Goal: Obtain resource: Obtain resource

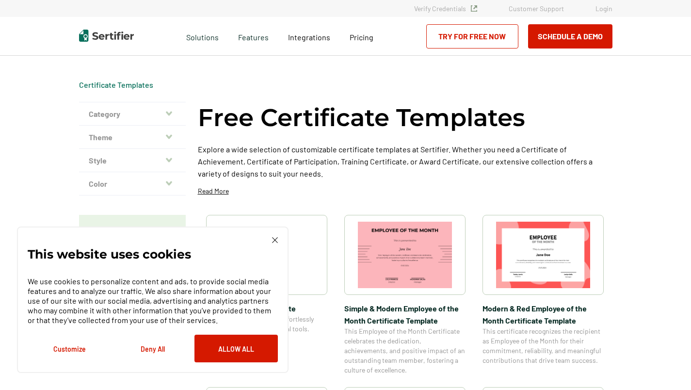
click at [275, 241] on img at bounding box center [275, 240] width 6 height 6
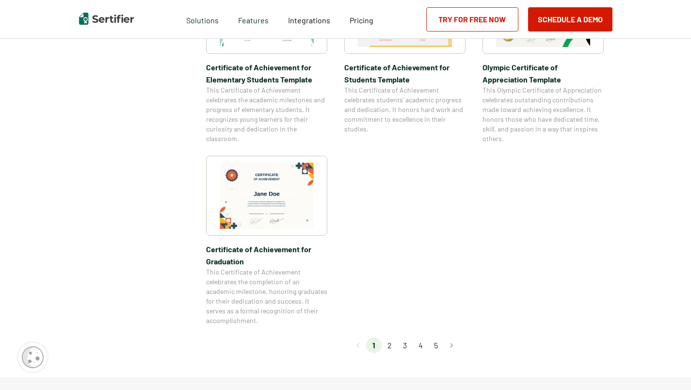
scroll to position [801, 0]
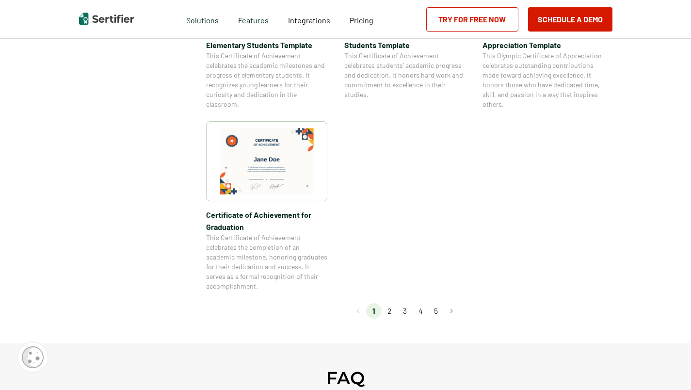
click at [389, 311] on li "2" at bounding box center [389, 311] width 16 height 16
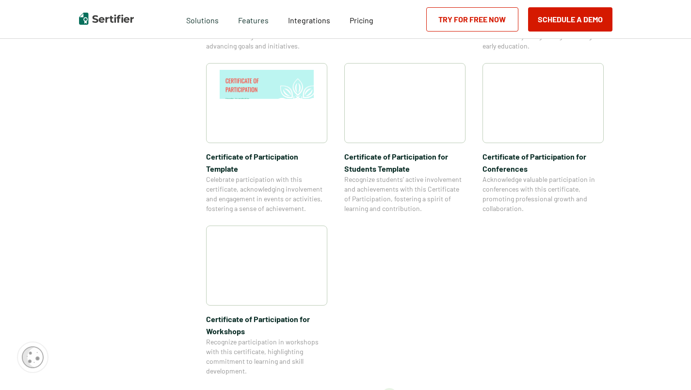
scroll to position [725, 0]
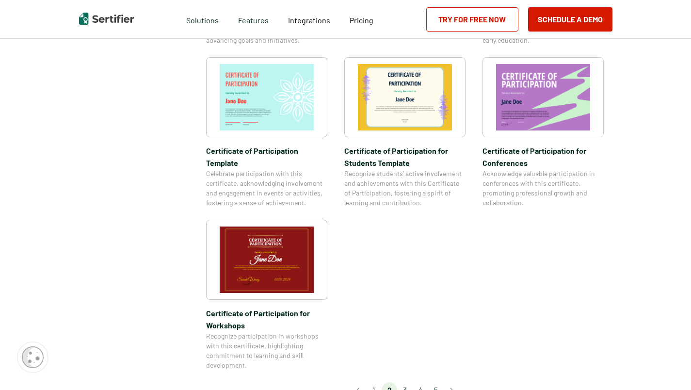
click at [269, 231] on img at bounding box center [267, 259] width 94 height 66
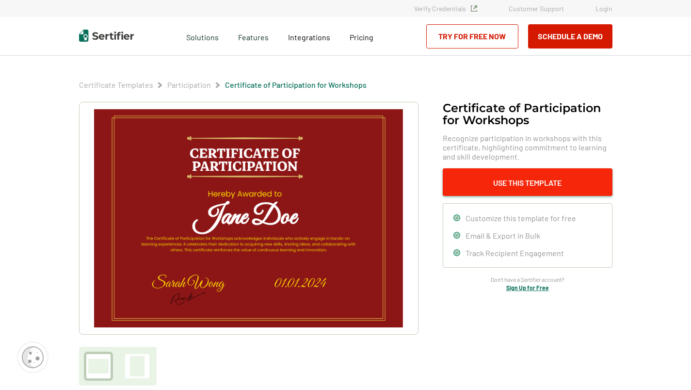
click at [501, 186] on button "Use This Template" at bounding box center [528, 182] width 170 height 28
